Goal: Check status: Check status

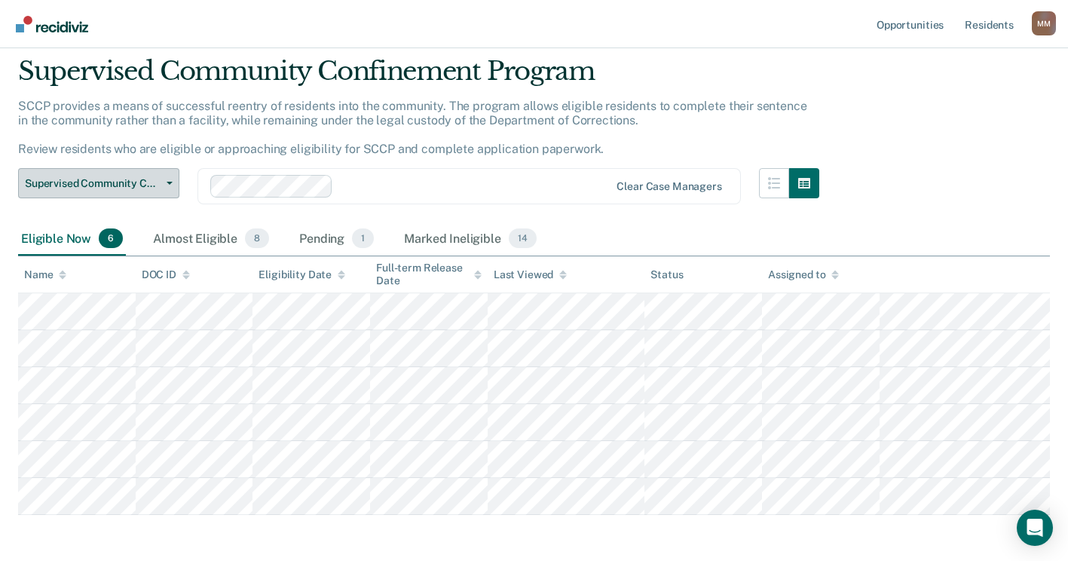
scroll to position [75, 0]
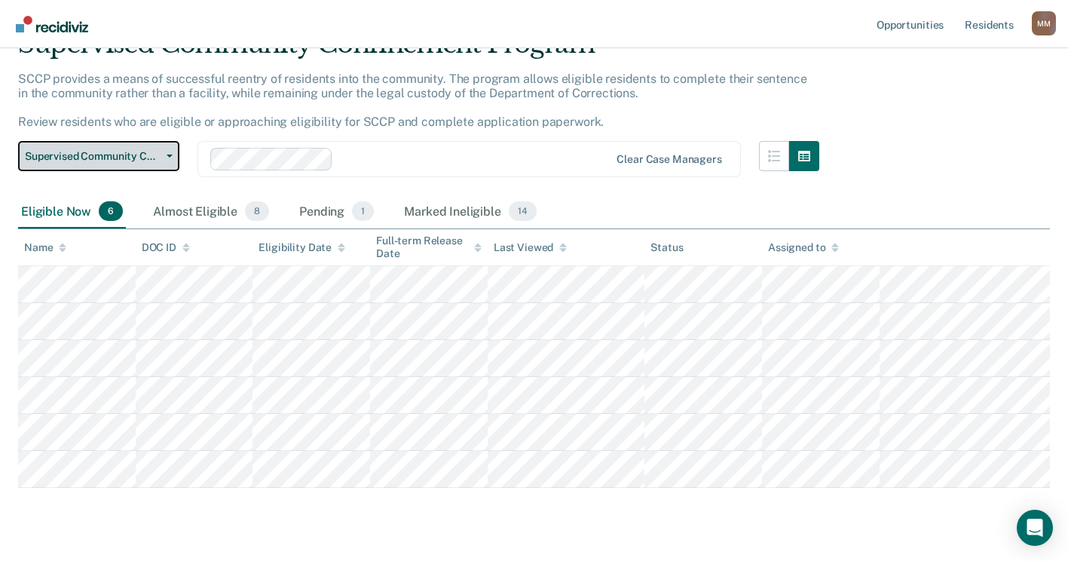
click at [173, 162] on button "Supervised Community Confinement Program" at bounding box center [98, 156] width 161 height 30
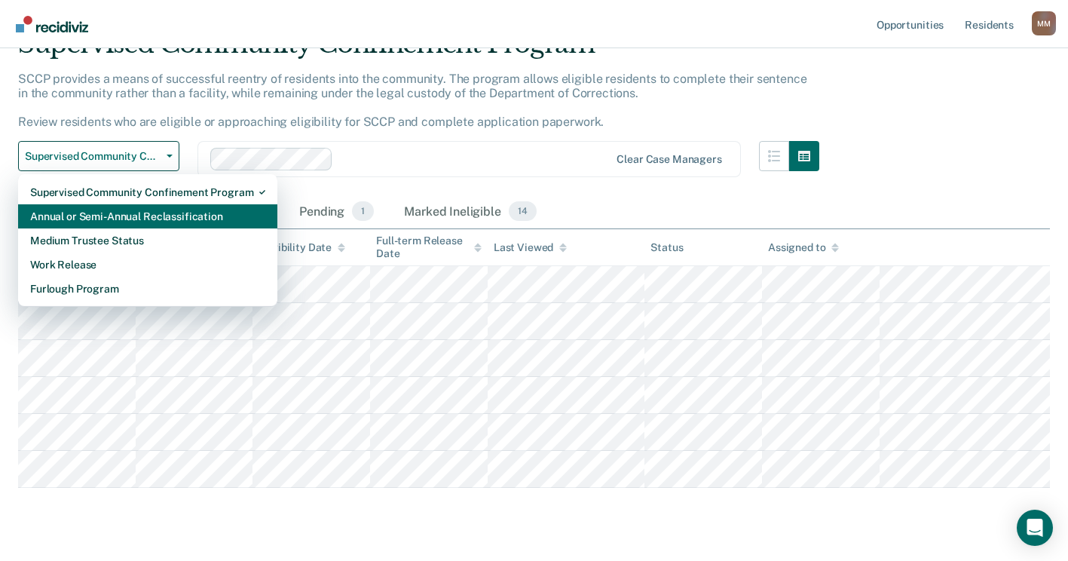
click at [166, 209] on div "Annual or Semi-Annual Reclassification" at bounding box center [147, 216] width 235 height 24
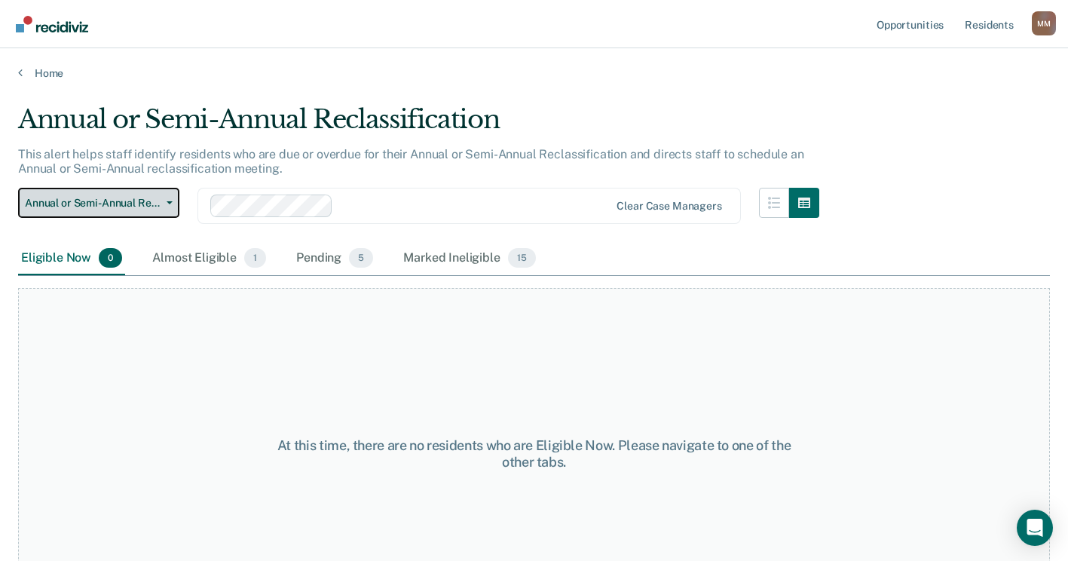
click at [171, 204] on icon "button" at bounding box center [170, 202] width 6 height 3
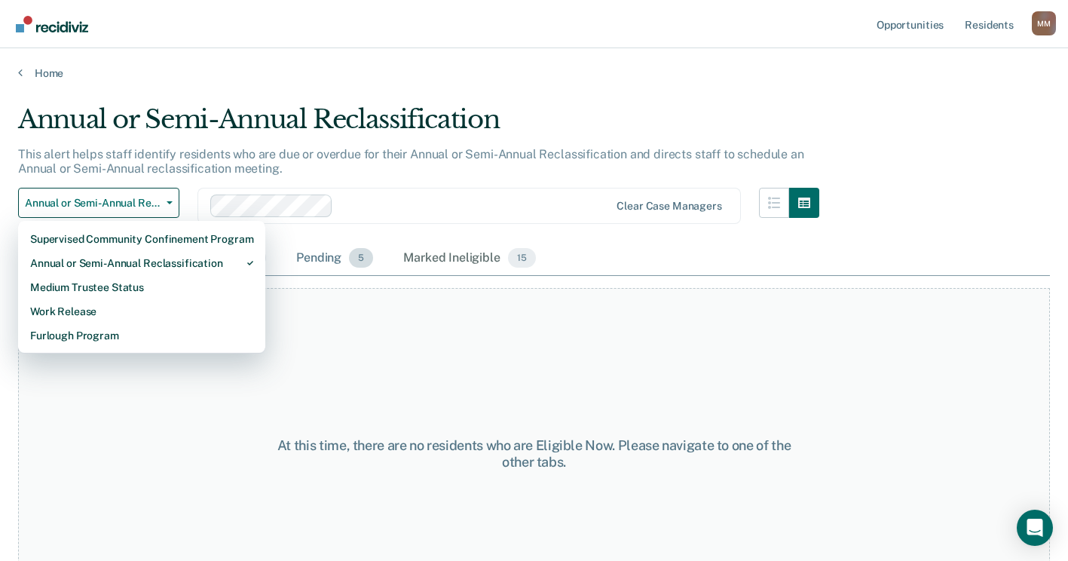
click at [319, 259] on div "Pending 5" at bounding box center [334, 258] width 83 height 33
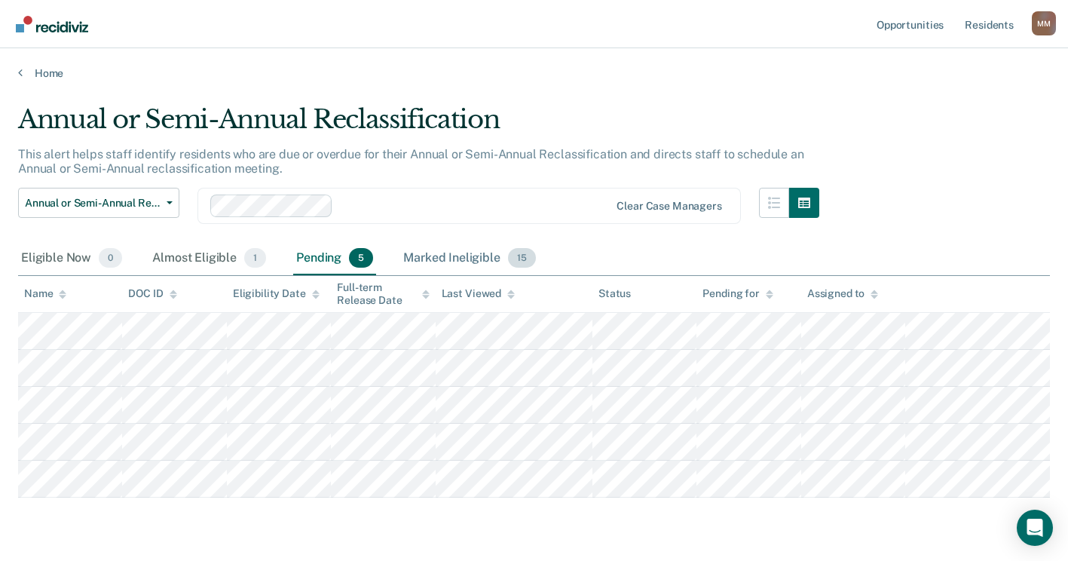
click at [419, 254] on div "Marked Ineligible 15" at bounding box center [469, 258] width 138 height 33
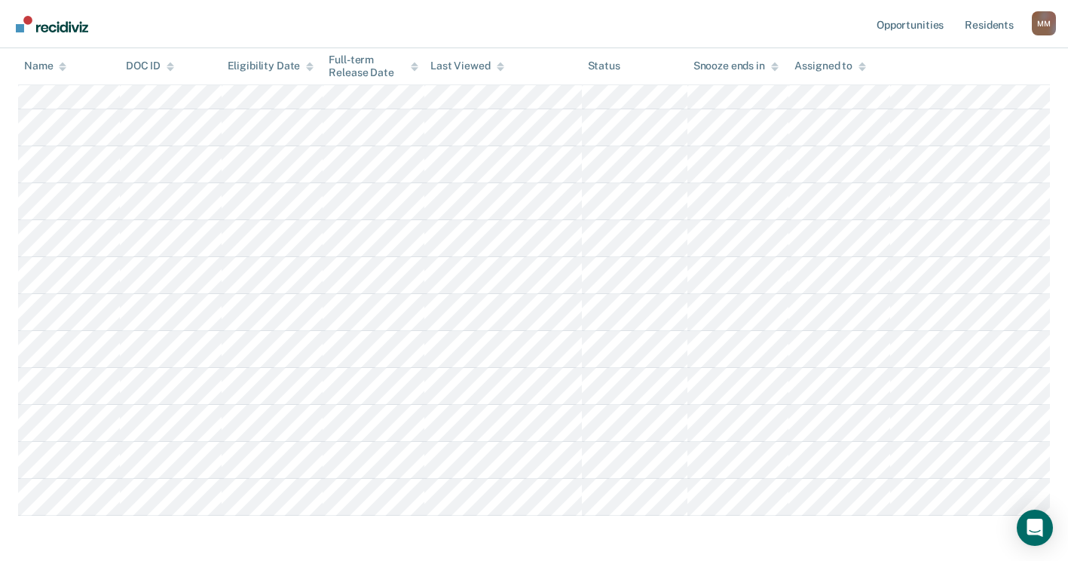
scroll to position [377, 0]
